Goal: Book appointment/travel/reservation

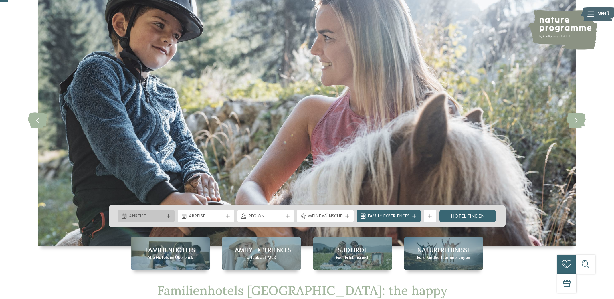
click at [166, 217] on div at bounding box center [168, 216] width 6 height 4
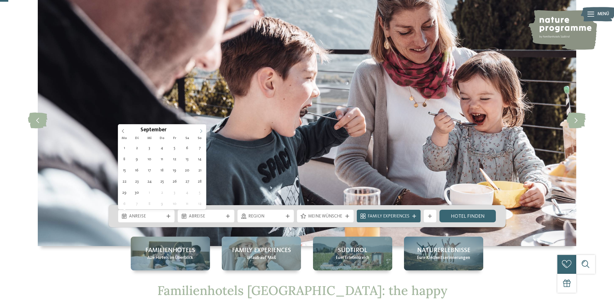
click at [200, 129] on icon at bounding box center [201, 131] width 4 height 4
type div "11.10.2025"
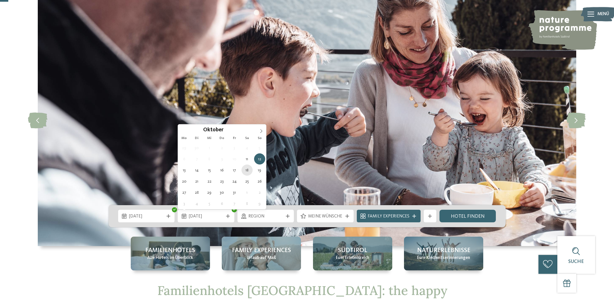
type div "18.10.2025"
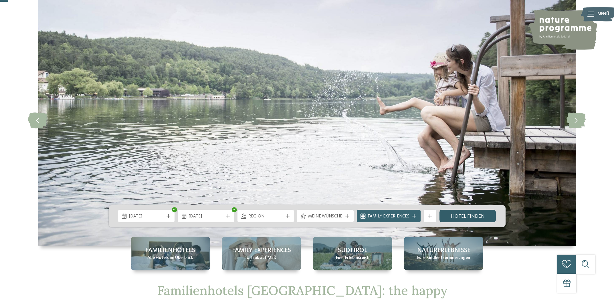
click at [452, 215] on link "Hotel finden" at bounding box center [467, 216] width 57 height 13
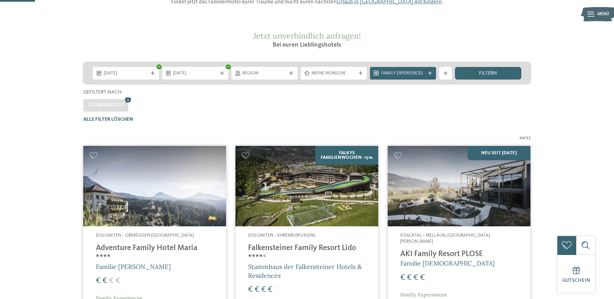
scroll to position [99, 0]
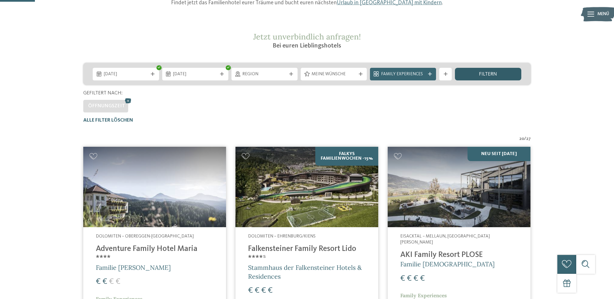
click at [469, 74] on div "filtern" at bounding box center [488, 74] width 66 height 13
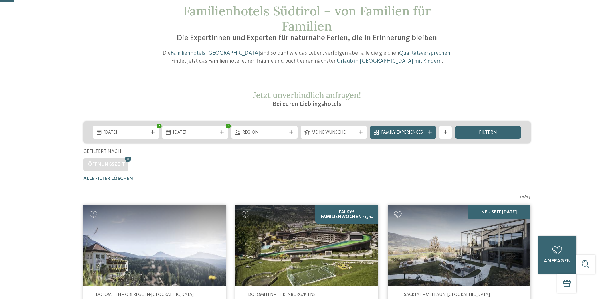
scroll to position [39, 0]
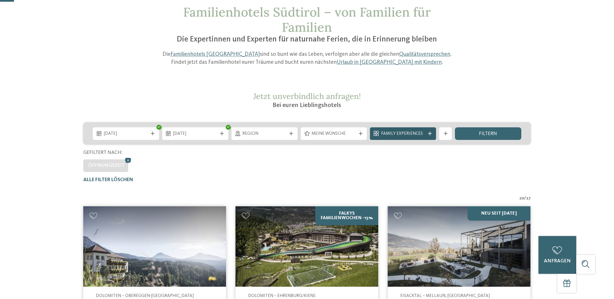
click at [406, 133] on span "Family Experiences" at bounding box center [403, 134] width 44 height 6
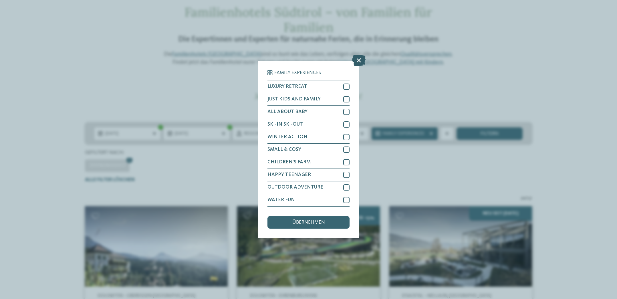
click at [355, 55] on icon at bounding box center [358, 60] width 13 height 11
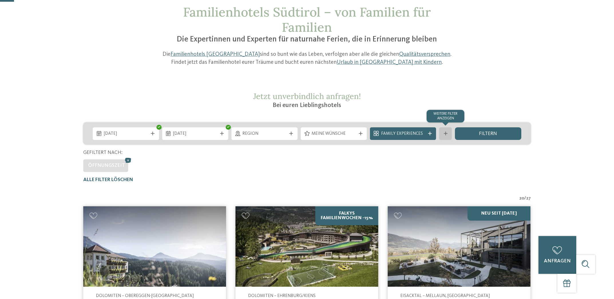
click at [444, 134] on icon at bounding box center [446, 134] width 4 height 4
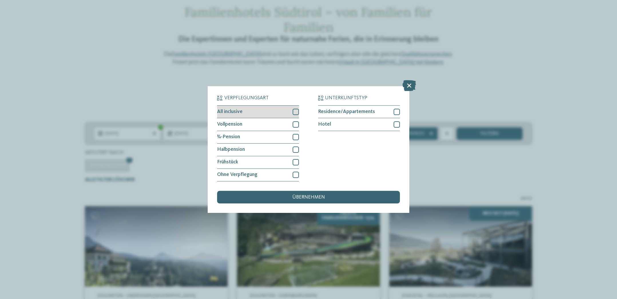
click at [296, 109] on div at bounding box center [296, 112] width 6 height 6
click at [333, 191] on div "übernehmen" at bounding box center [308, 197] width 182 height 13
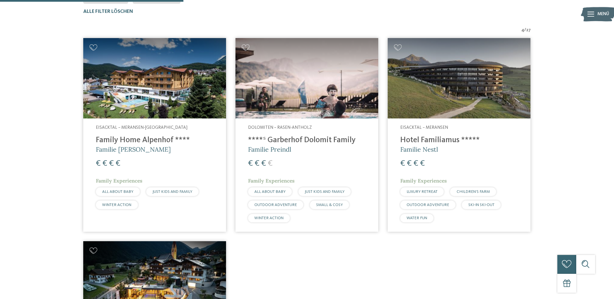
scroll to position [208, 0]
click at [122, 138] on h4 "Family Home Alpenhof ****" at bounding box center [155, 139] width 118 height 9
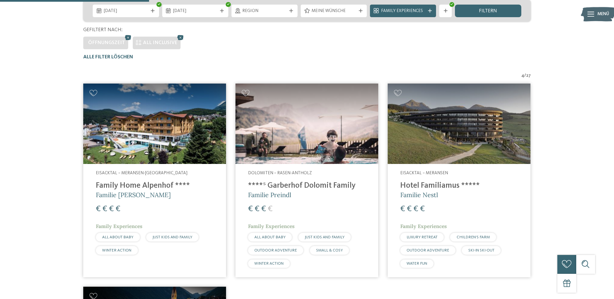
scroll to position [174, 0]
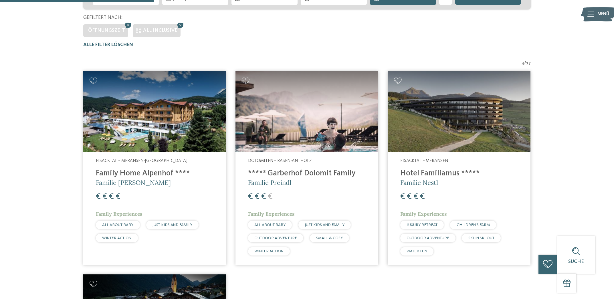
click at [279, 169] on h4 "****ˢ Garberhof Dolomit Family" at bounding box center [307, 173] width 118 height 9
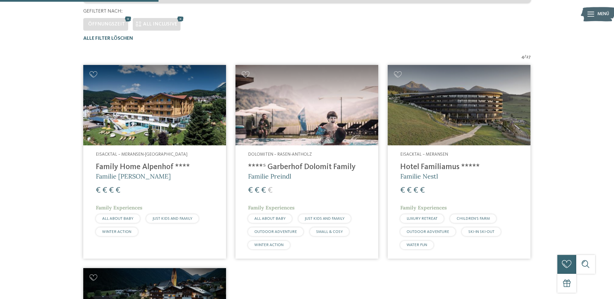
scroll to position [182, 0]
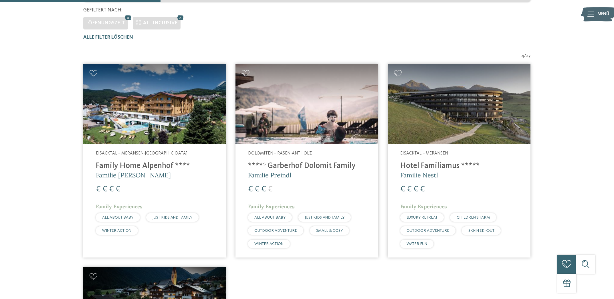
click at [434, 124] on img at bounding box center [459, 104] width 143 height 80
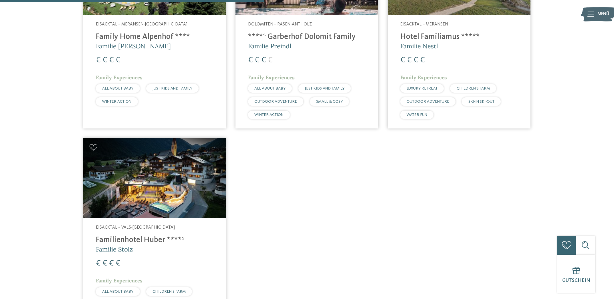
scroll to position [321, 0]
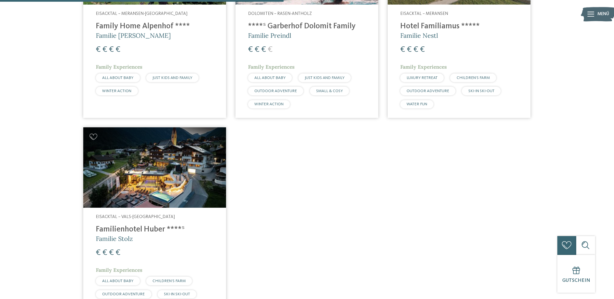
click at [130, 155] on img at bounding box center [154, 167] width 143 height 80
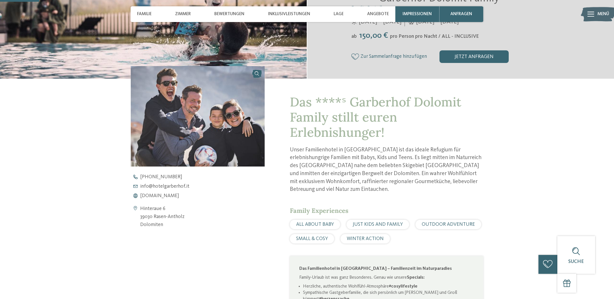
scroll to position [184, 0]
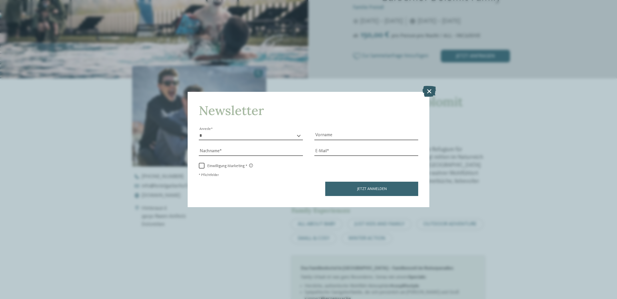
click at [428, 86] on icon at bounding box center [428, 91] width 13 height 11
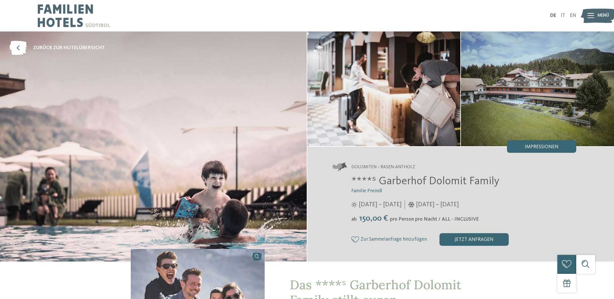
scroll to position [0, 0]
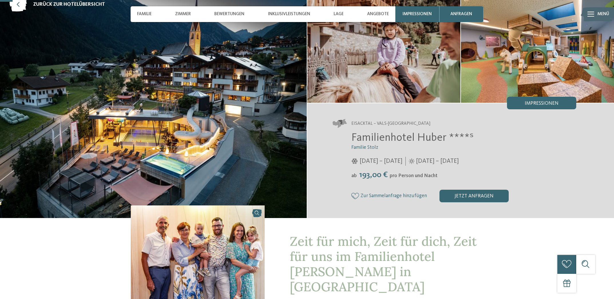
scroll to position [45, 0]
